Goal: Information Seeking & Learning: Learn about a topic

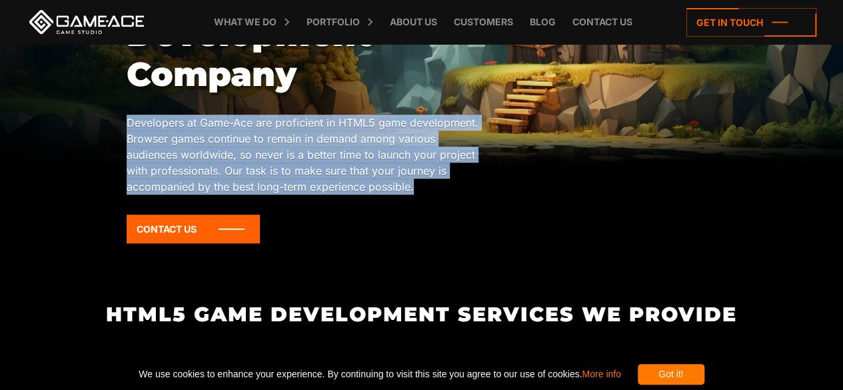
click at [253, 185] on p "Developers at Game-Ace are proficient in HTML5 game development. Browser games …" at bounding box center [304, 155] width 354 height 80
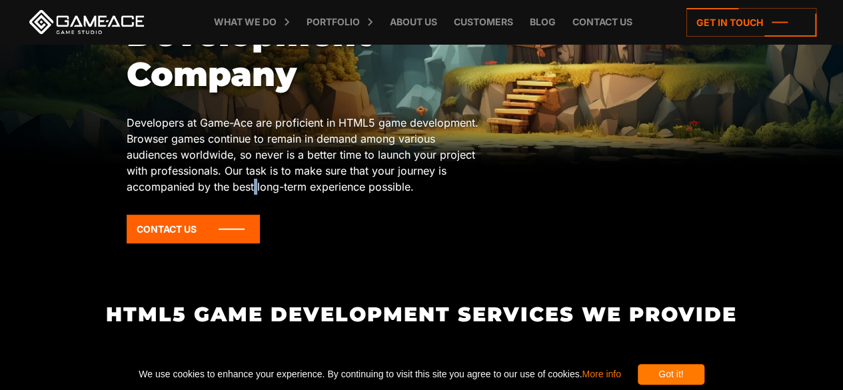
click at [253, 185] on p "Developers at Game-Ace are proficient in HTML5 game development. Browser games …" at bounding box center [304, 155] width 354 height 80
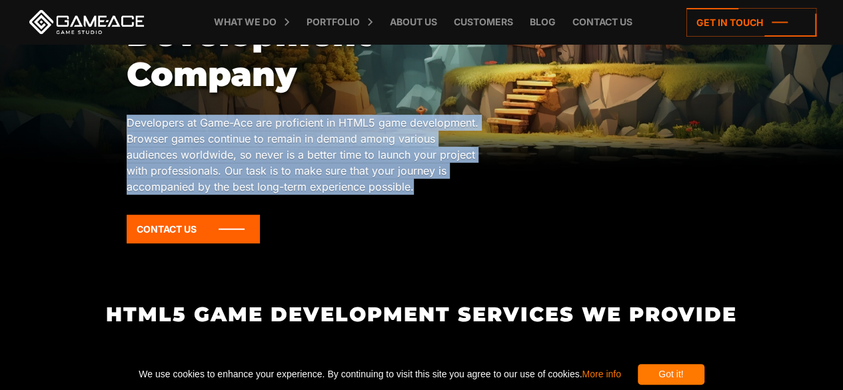
click at [253, 185] on p "Developers at Game-Ace are proficient in HTML5 game development. Browser games …" at bounding box center [304, 155] width 354 height 80
click at [307, 178] on p "Developers at Game-Ace are proficient in HTML5 game development. Browser games …" at bounding box center [304, 155] width 354 height 80
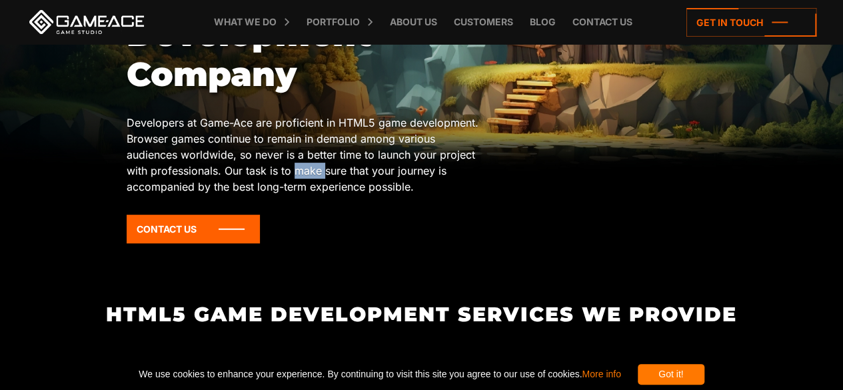
click at [307, 177] on p "Developers at Game-Ace are proficient in HTML5 game development. Browser games …" at bounding box center [304, 155] width 354 height 80
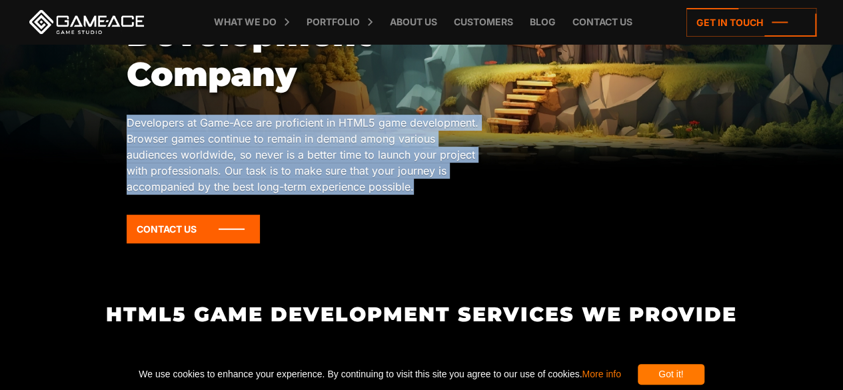
click at [307, 177] on p "Developers at Game-Ace are proficient in HTML5 game development. Browser games …" at bounding box center [304, 155] width 354 height 80
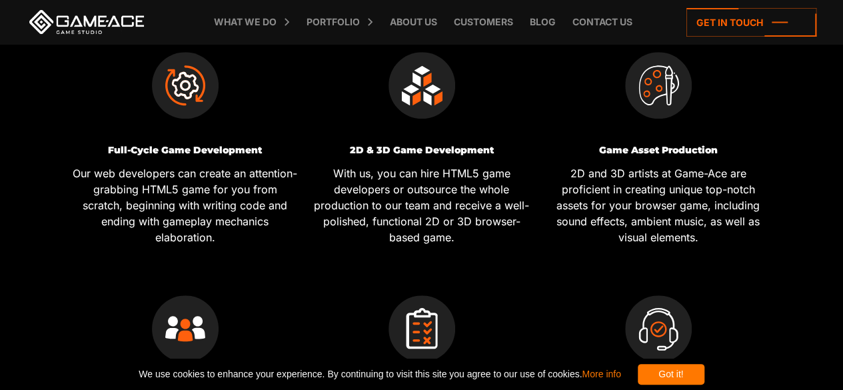
scroll to position [400, 0]
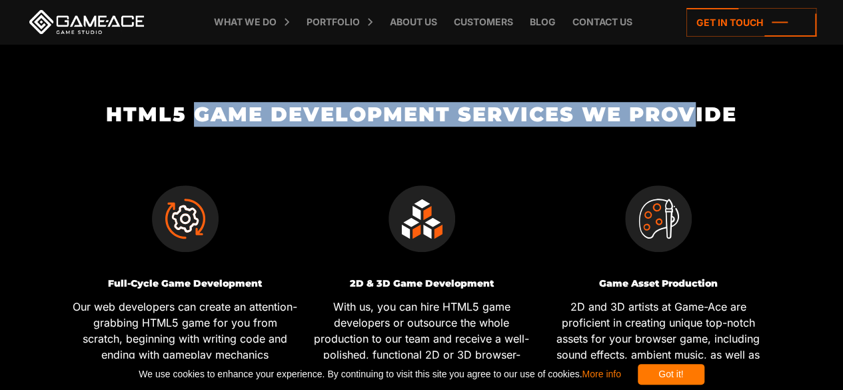
drag, startPoint x: 193, startPoint y: 113, endPoint x: 692, endPoint y: 109, distance: 498.6
click at [692, 109] on h2 "HTML5 Game Development Services We Provide" at bounding box center [422, 114] width 710 height 22
click at [691, 109] on h2 "HTML5 Game Development Services We Provide" at bounding box center [422, 114] width 710 height 22
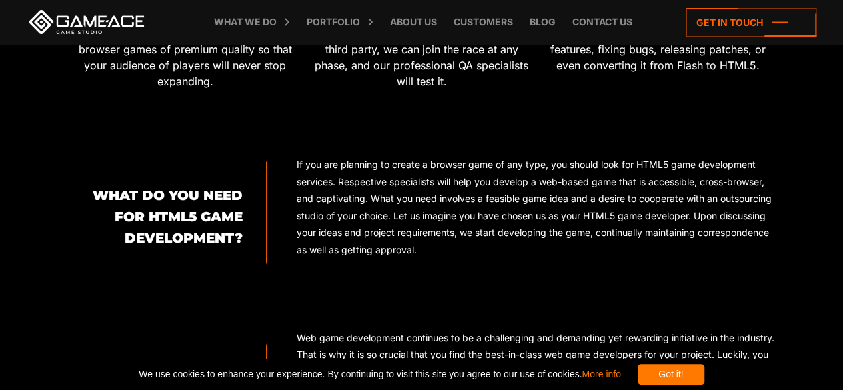
scroll to position [1066, 0]
